Goal: Navigation & Orientation: Find specific page/section

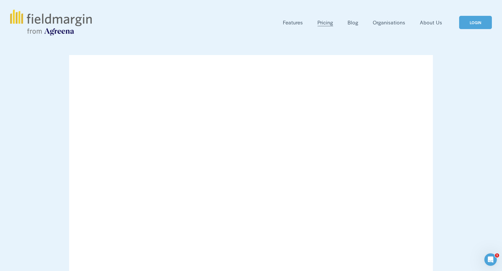
click at [477, 24] on link "LOGIN" at bounding box center [475, 22] width 33 height 13
click at [294, 22] on span "Features" at bounding box center [293, 23] width 20 height 8
click at [0, 0] on span "Mapping" at bounding box center [0, 0] width 0 height 0
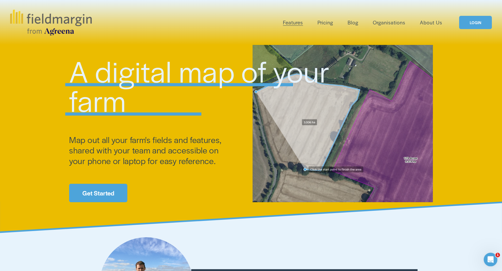
click at [490, 258] on icon "Open Intercom Messenger" at bounding box center [490, 259] width 4 height 4
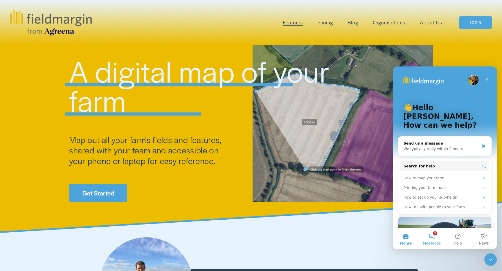
click at [430, 234] on button "1 Messages" at bounding box center [431, 238] width 26 height 21
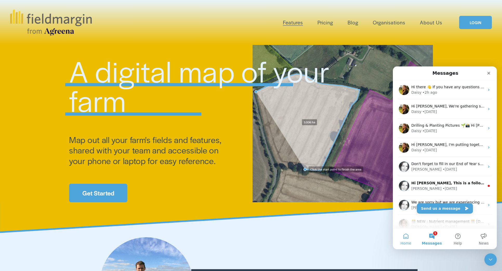
click at [407, 240] on button "Home" at bounding box center [406, 238] width 26 height 21
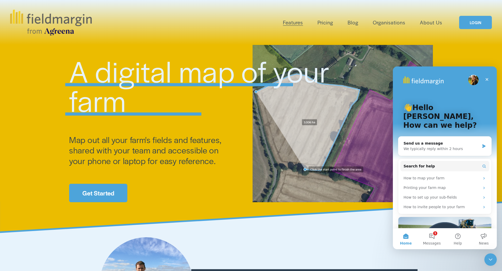
click at [474, 24] on link "LOGIN" at bounding box center [475, 22] width 33 height 13
